Goal: Check status: Check status

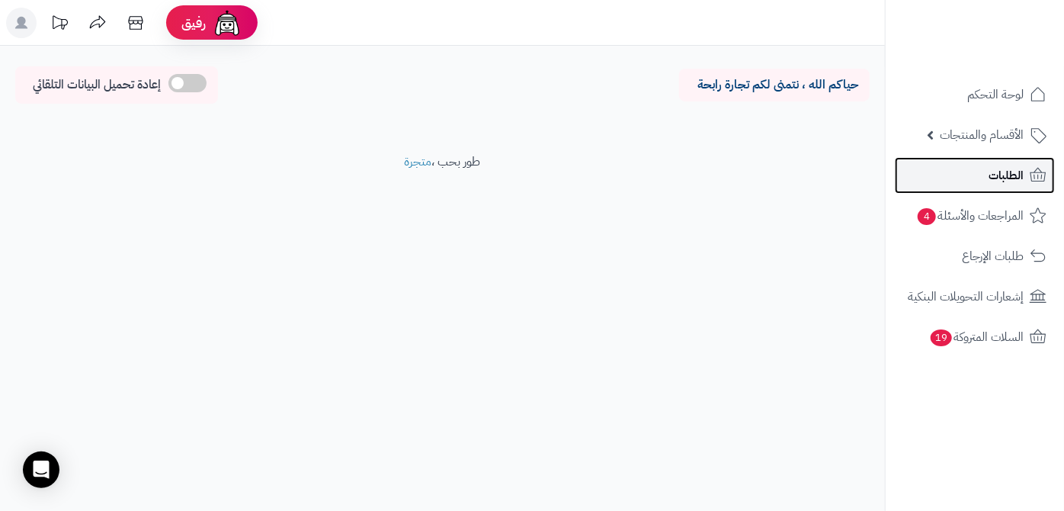
click at [935, 184] on link "الطلبات" at bounding box center [975, 175] width 160 height 37
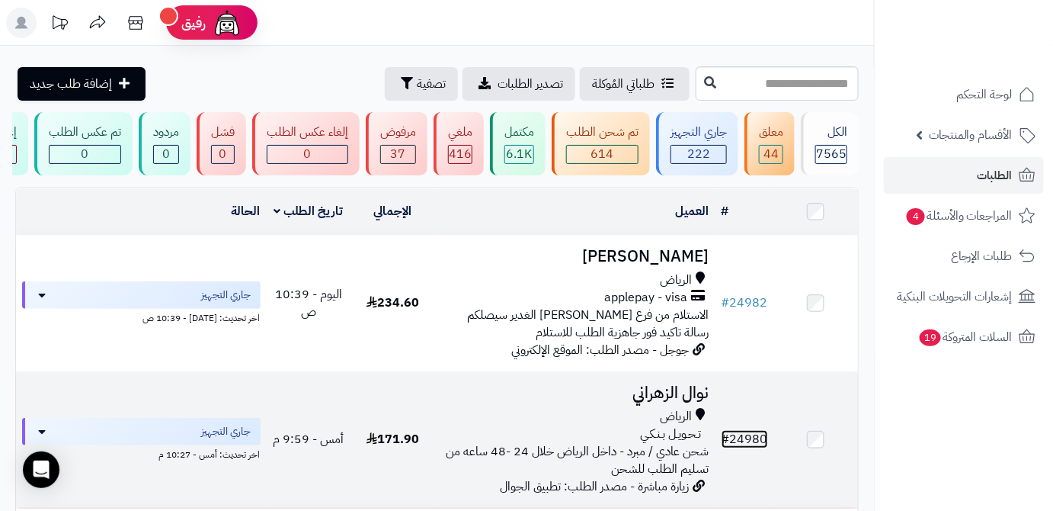
click at [745, 448] on link "# 24980" at bounding box center [745, 439] width 46 height 18
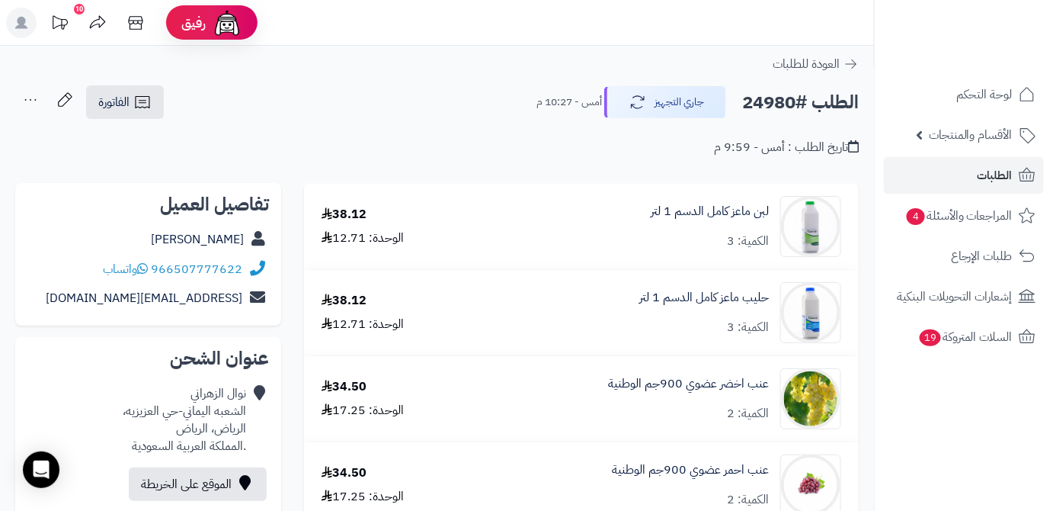
click at [777, 104] on h2 "الطلب #24980" at bounding box center [800, 102] width 117 height 31
copy h2 "24980"
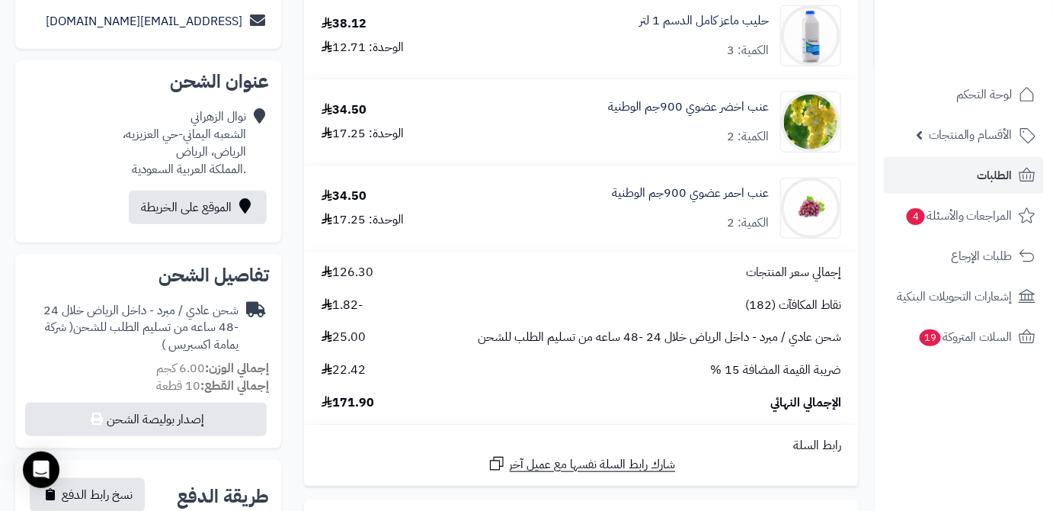
scroll to position [346, 0]
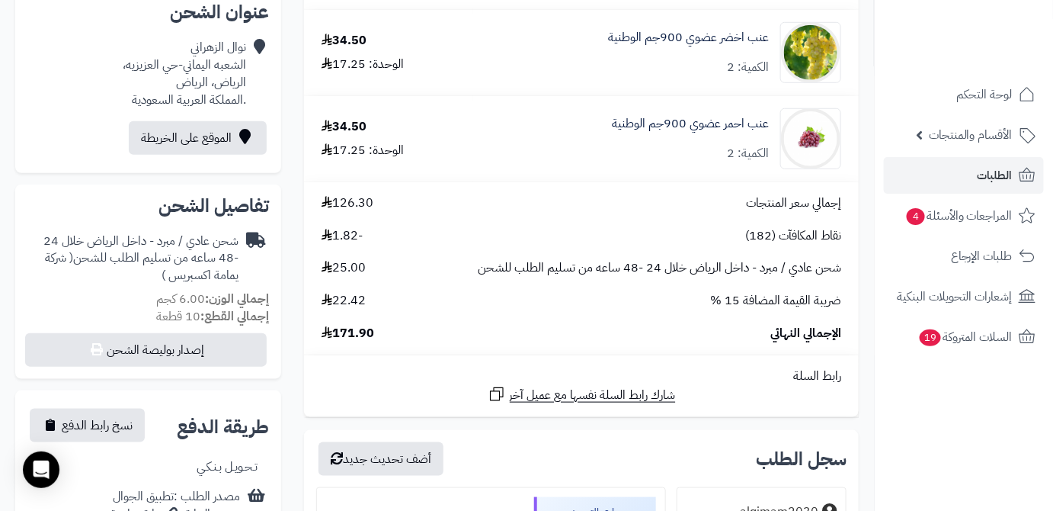
drag, startPoint x: 343, startPoint y: 337, endPoint x: 373, endPoint y: 336, distance: 29.7
click at [373, 336] on span "171.90" at bounding box center [348, 334] width 53 height 18
copy span "171.90"
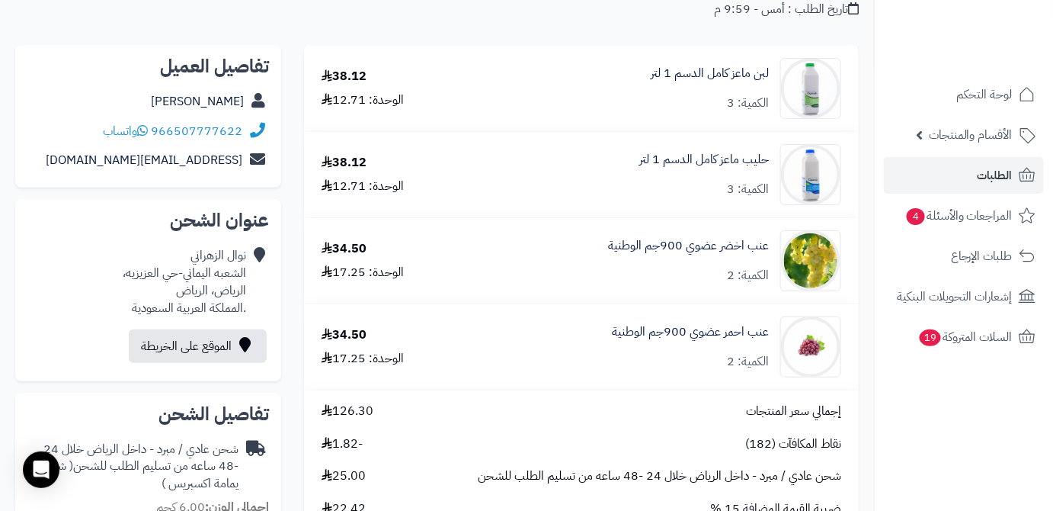
scroll to position [69, 0]
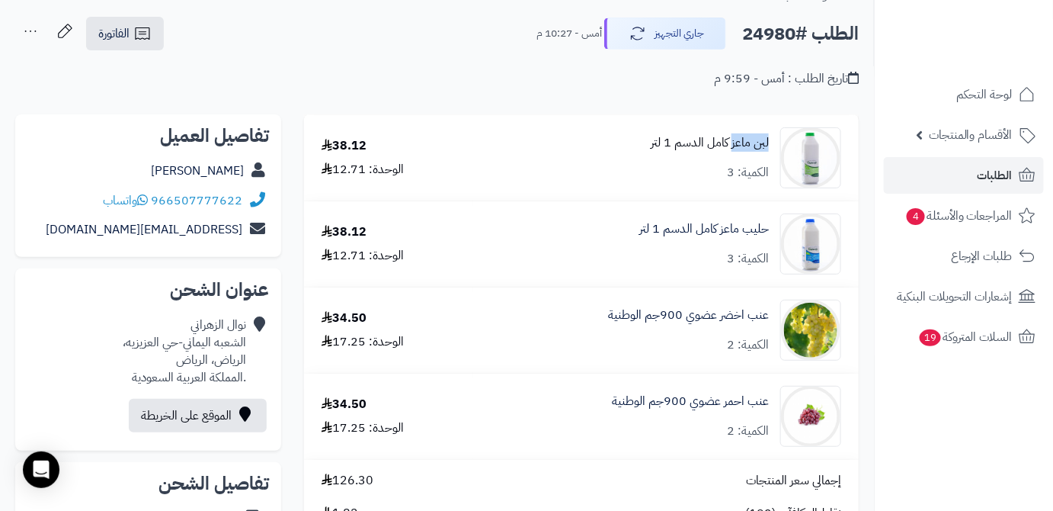
drag, startPoint x: 771, startPoint y: 144, endPoint x: 731, endPoint y: 150, distance: 40.8
click at [731, 150] on div "لبن ماعز كامل الدسم 1 لتر الكمية: 3" at bounding box center [665, 157] width 373 height 61
copy link "لبن ماعز"
drag, startPoint x: 773, startPoint y: 226, endPoint x: 717, endPoint y: 232, distance: 56.0
click at [717, 188] on div "حليب ماعز كامل الدسم 1 لتر الكمية: 3" at bounding box center [665, 157] width 373 height 61
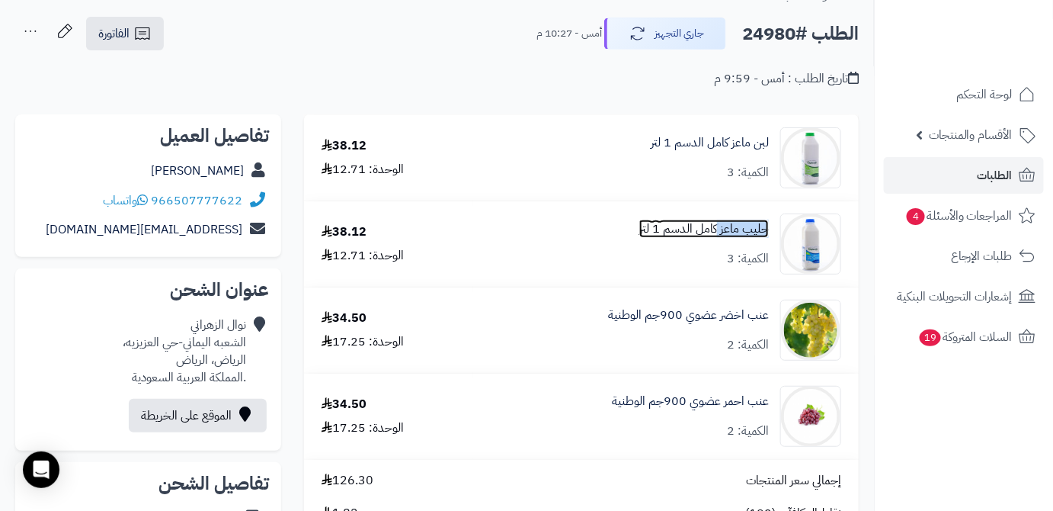
copy link "حليب ماعز"
drag, startPoint x: 772, startPoint y: 315, endPoint x: 722, endPoint y: 325, distance: 51.3
click at [722, 188] on div "عنب اخضر عضوي 900جم الوطنية الكمية: 2" at bounding box center [665, 157] width 373 height 61
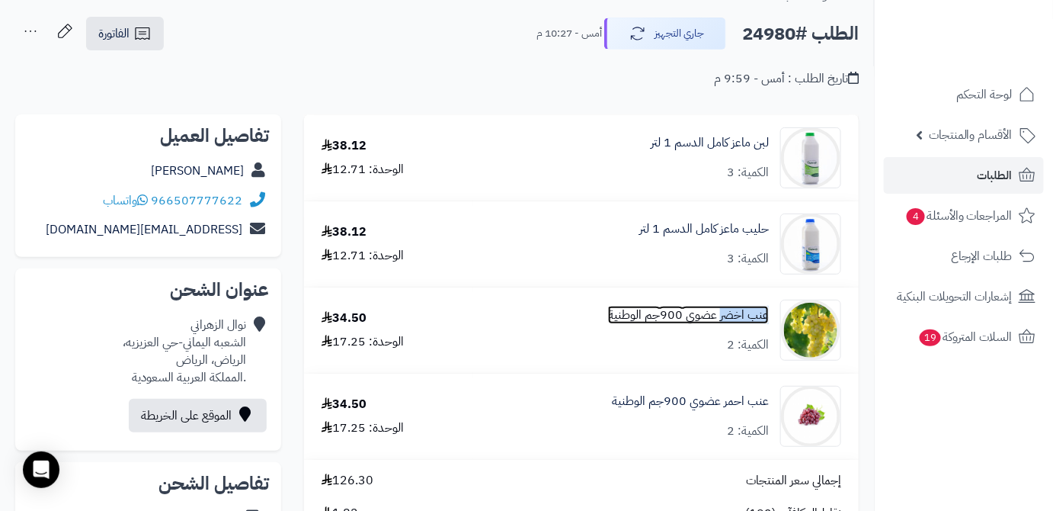
copy link "عنب اخضر"
drag, startPoint x: 772, startPoint y: 396, endPoint x: 725, endPoint y: 413, distance: 49.4
click at [721, 188] on div "عنب احمر عضوي 900جم الوطنية الكمية: 2" at bounding box center [665, 157] width 373 height 61
copy link "عنب احمر"
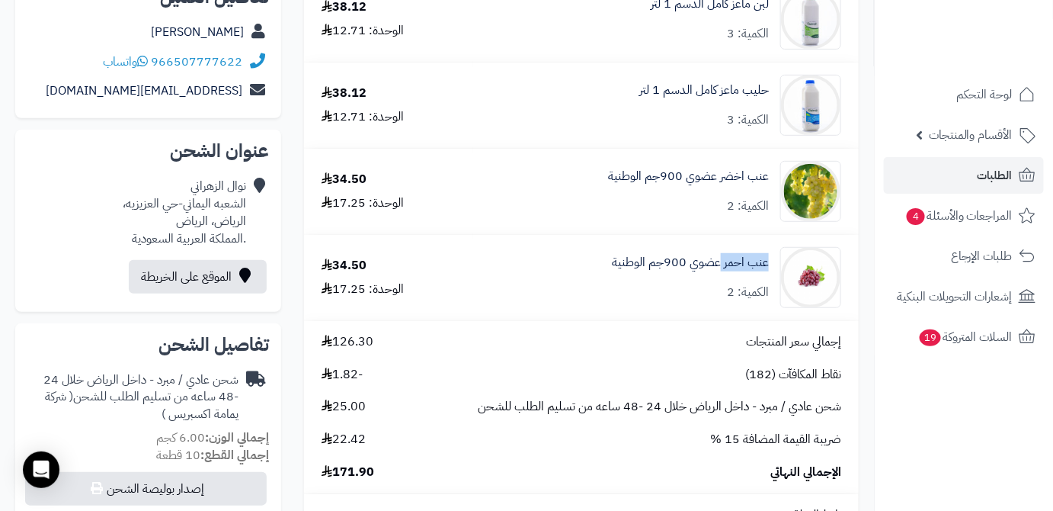
scroll to position [277, 0]
